Goal: Contribute content: Contribute content

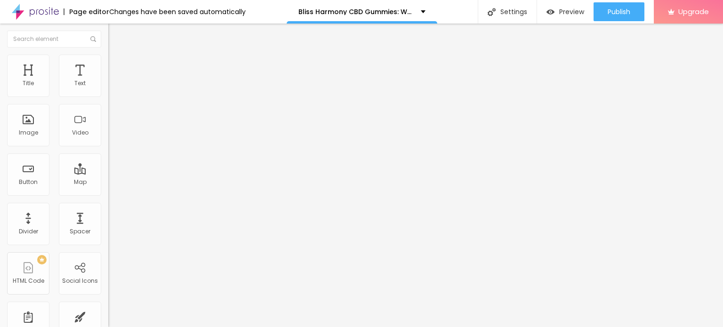
click at [108, 81] on span "Add image" at bounding box center [127, 77] width 39 height 8
click at [108, 95] on input "text" at bounding box center [164, 90] width 113 height 9
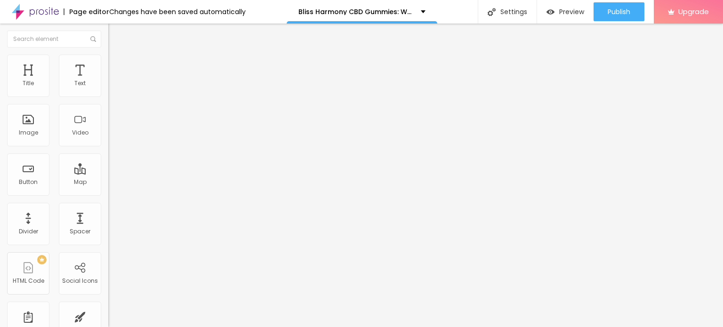
paste input "Bliss Harmony CBD Gummies Reviews [Rated#1 CBD]"
type input "Bliss Harmony CBD Gummies Reviews [Rated#1 CBD]"
click at [108, 193] on input "https://" at bounding box center [164, 188] width 113 height 9
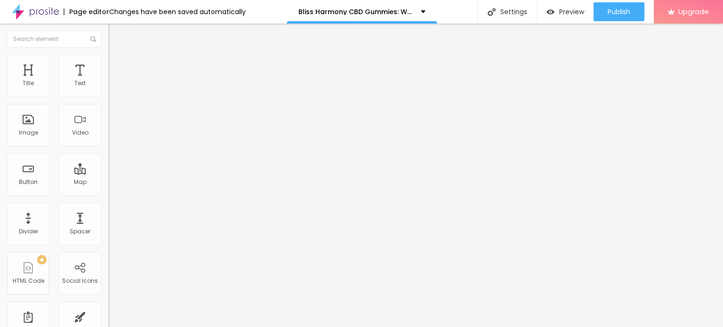
click at [108, 193] on input "https://" at bounding box center [164, 188] width 113 height 9
paste input "[DOMAIN_NAME][URL]"
type input "[URL][DOMAIN_NAME]"
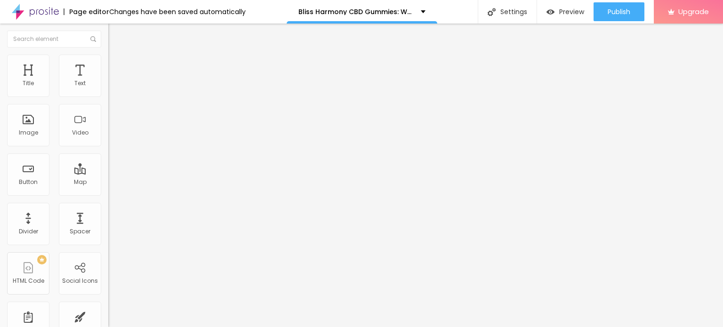
click at [108, 127] on img at bounding box center [111, 123] width 7 height 7
click at [108, 55] on li "Style" at bounding box center [162, 59] width 108 height 9
type input "95"
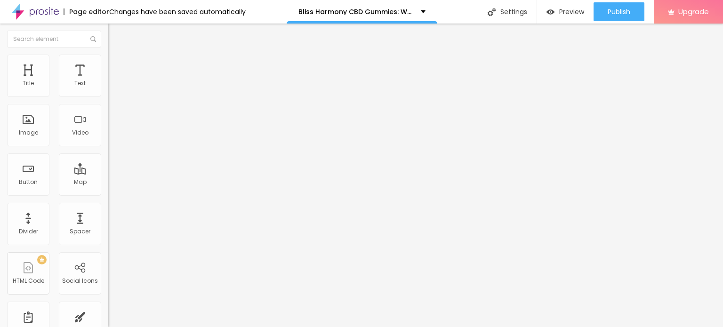
type input "90"
type input "85"
type input "80"
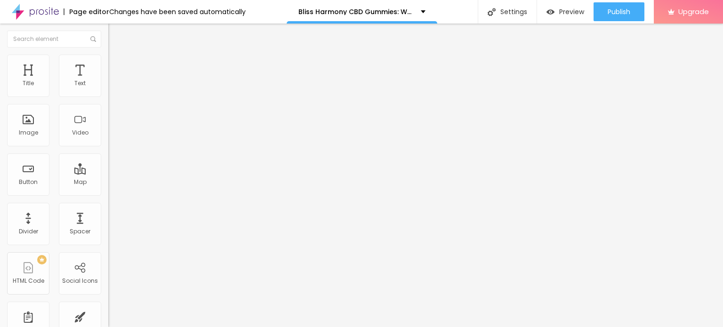
type input "80"
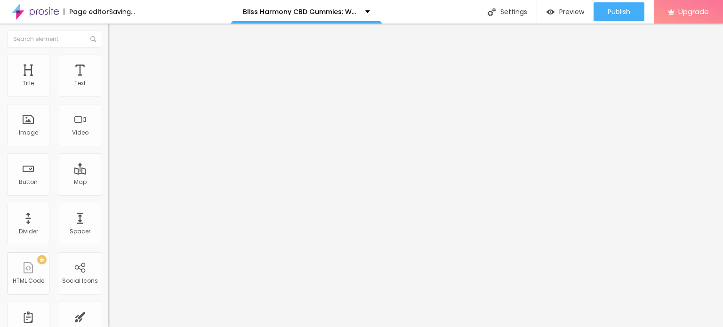
type input "75"
type input "70"
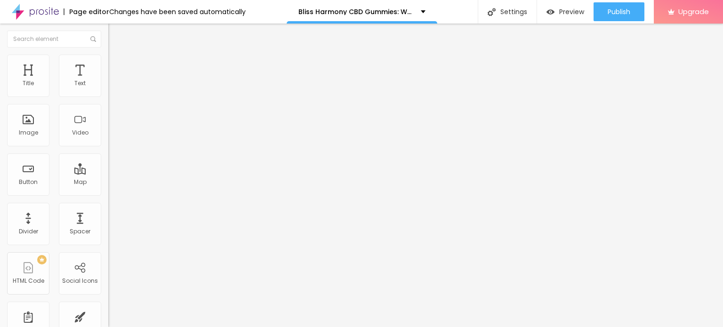
type input "65"
type input "60"
type input "55"
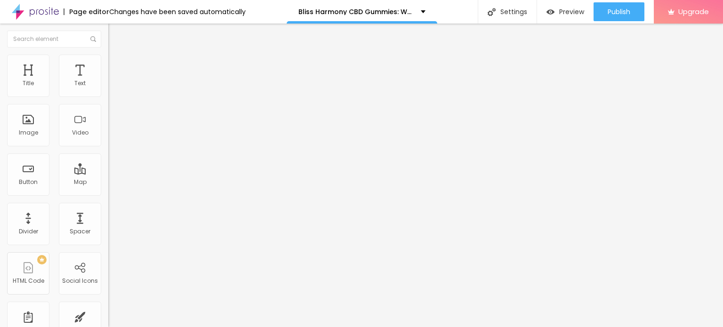
type input "55"
type input "50"
type input "45"
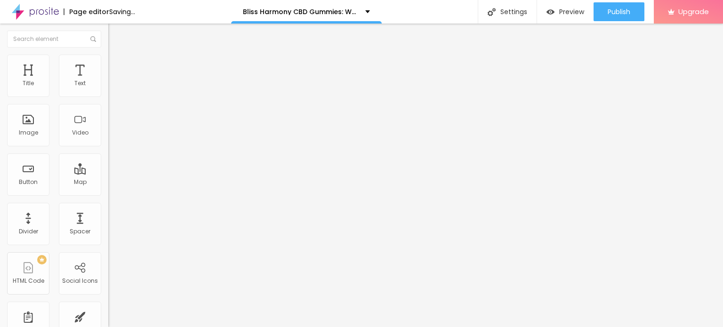
type input "40"
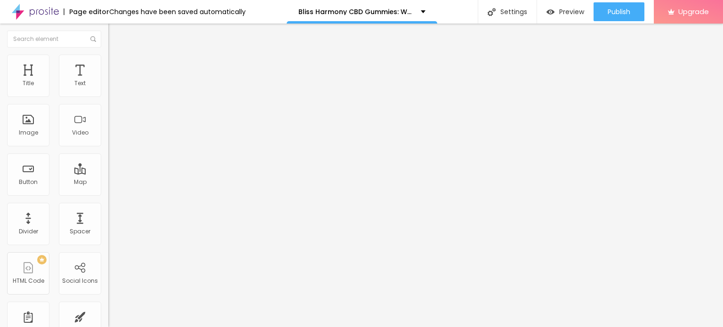
type input "35"
type input "30"
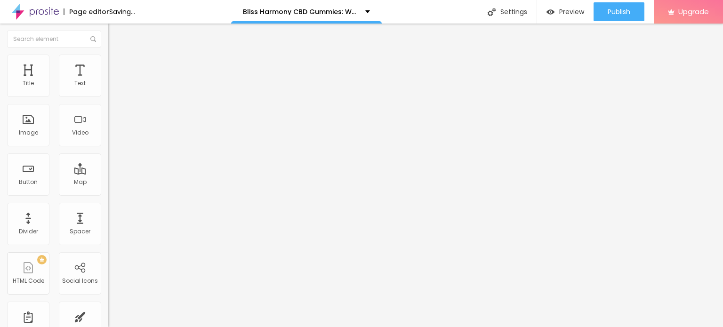
type input "35"
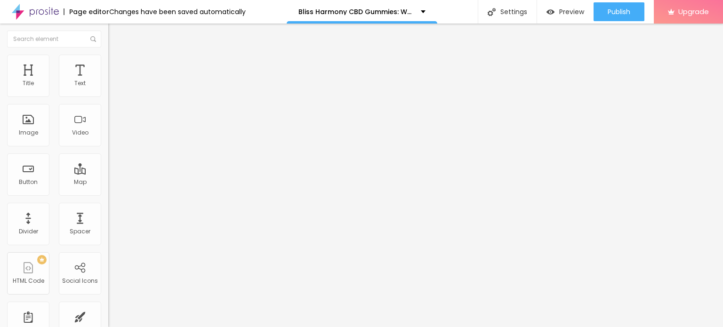
drag, startPoint x: 99, startPoint y: 101, endPoint x: 33, endPoint y: 97, distance: 66.0
type input "35"
click at [108, 97] on input "range" at bounding box center [138, 93] width 61 height 8
click at [108, 89] on input "Click me" at bounding box center [164, 83] width 113 height 9
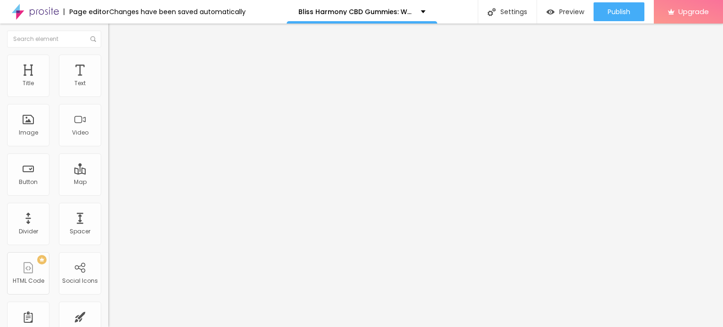
click at [108, 89] on input "Click me" at bounding box center [164, 83] width 113 height 9
paste input "👇❗❗𝐒𝐡𝐨𝐩 𝐍𝐨𝐰❗❗👇"
type input "👇❗❗𝐒𝐡𝐨𝐩 𝐍𝐨𝐰❗❗👇"
click at [108, 193] on input "https://" at bounding box center [164, 189] width 113 height 9
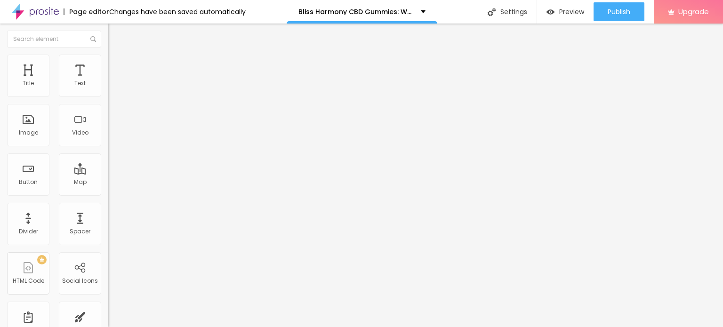
click at [108, 193] on input "https://" at bounding box center [164, 189] width 113 height 9
paste input "[DOMAIN_NAME][URL]"
type input "[URL][DOMAIN_NAME]"
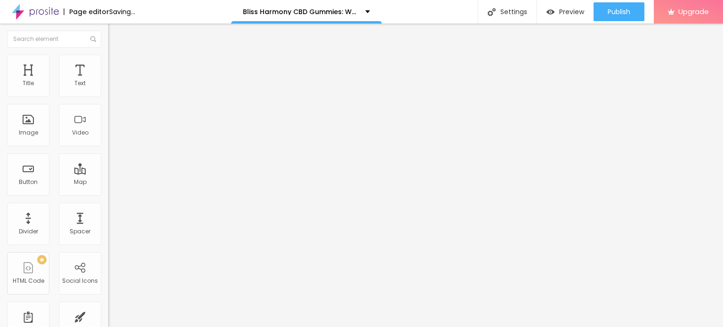
click at [108, 139] on button "button" at bounding box center [114, 134] width 13 height 10
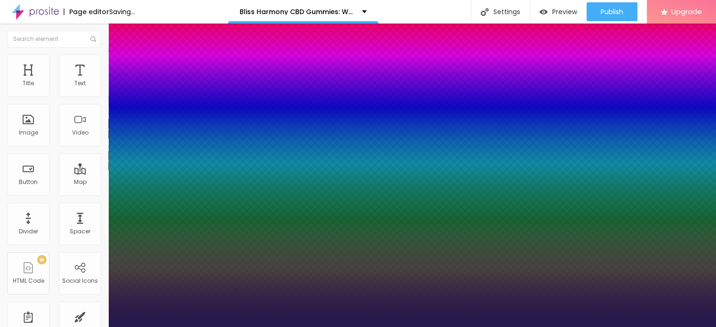
type input "1"
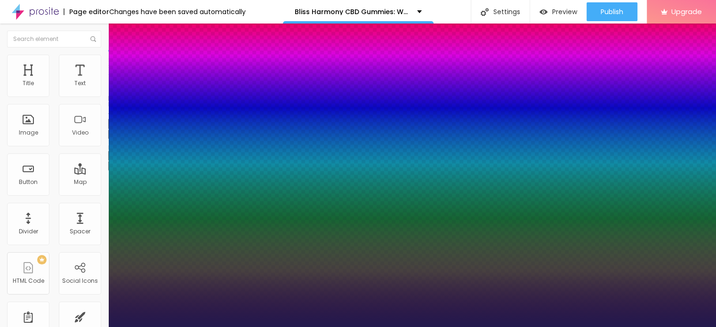
type input "20"
type input "1"
type input "21"
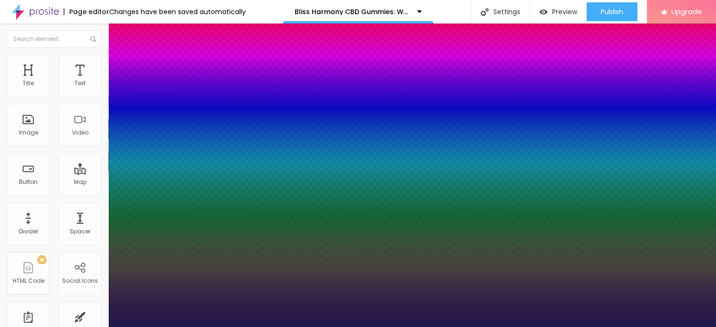
type input "21"
type input "1"
type input "22"
type input "1"
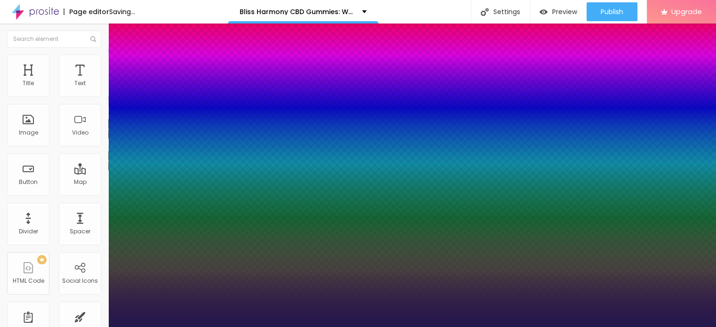
type input "23"
type input "1"
type input "24"
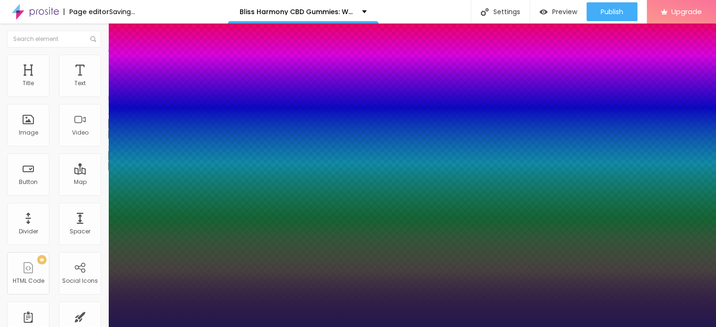
type input "1"
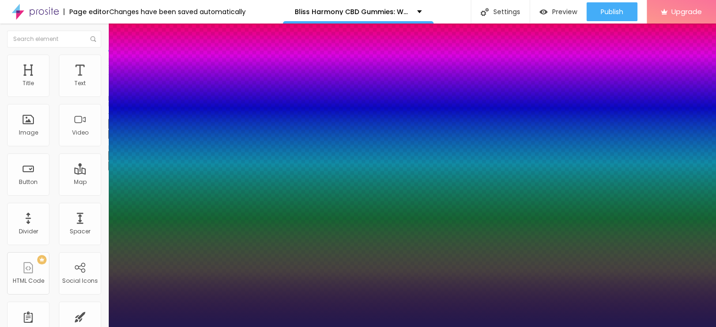
type input "25"
type input "1"
type input "25"
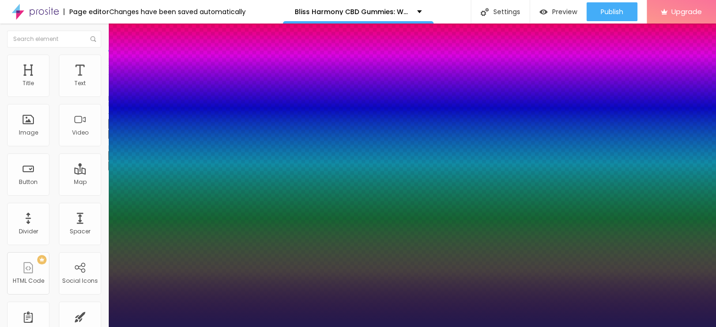
click at [209, 327] on div at bounding box center [358, 327] width 716 height 0
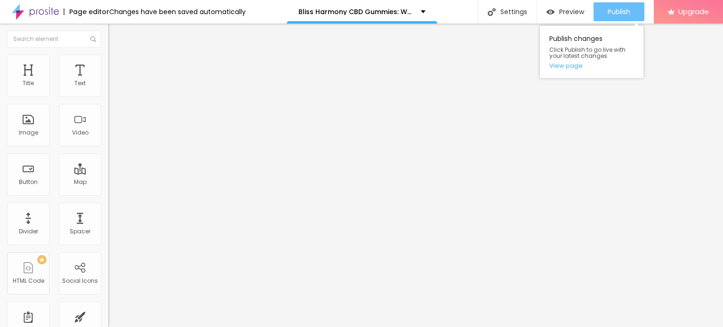
click at [629, 8] on span "Publish" at bounding box center [619, 12] width 23 height 8
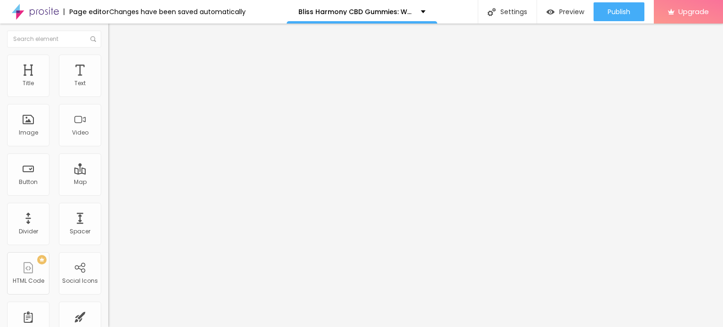
click at [19, 14] on img at bounding box center [35, 12] width 47 height 24
